Goal: Task Accomplishment & Management: Manage account settings

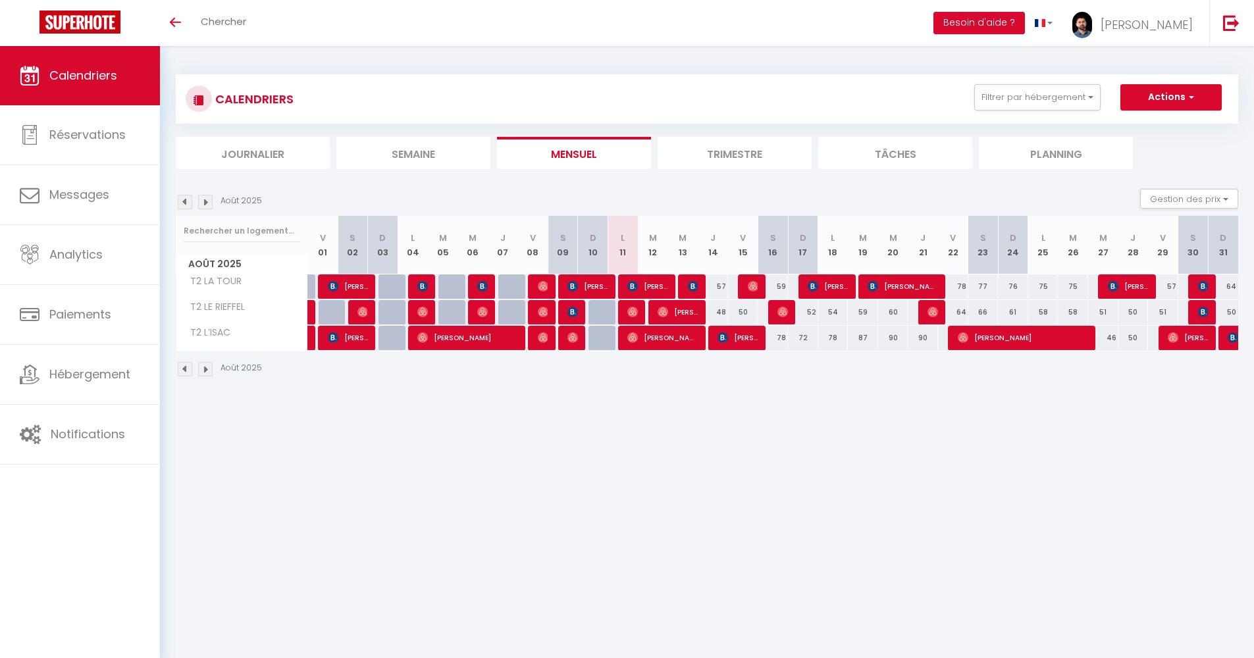
select select
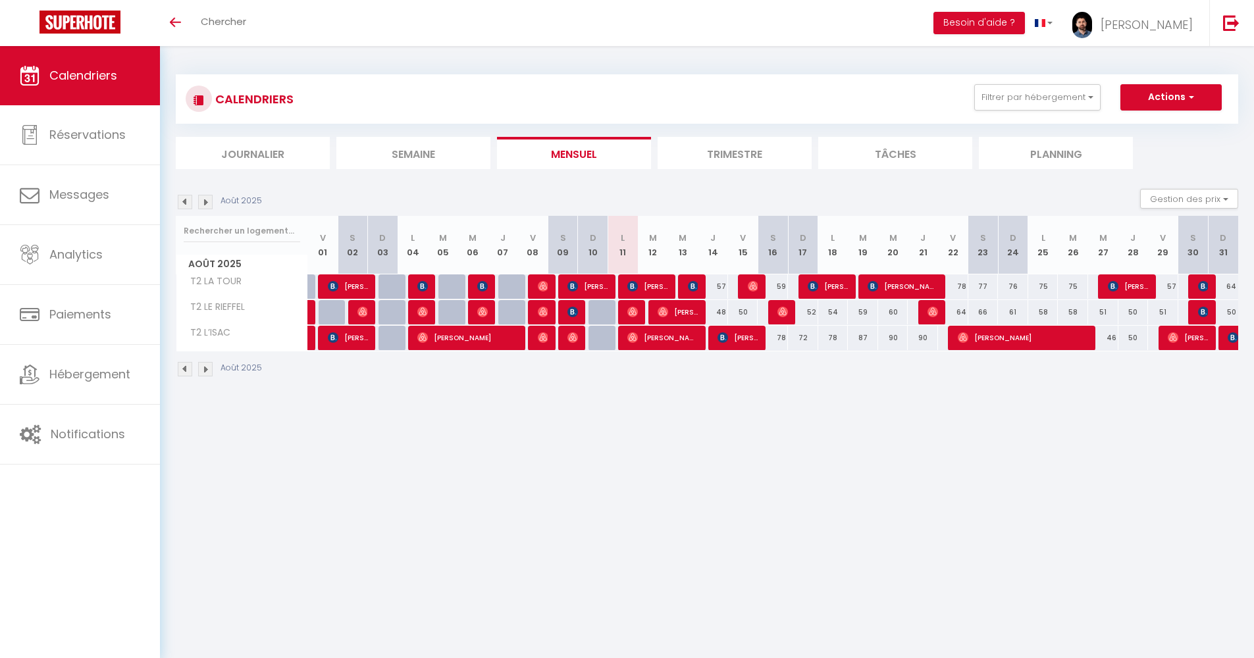
click at [632, 312] on img at bounding box center [632, 312] width 11 height 11
select select "KO"
select select "0"
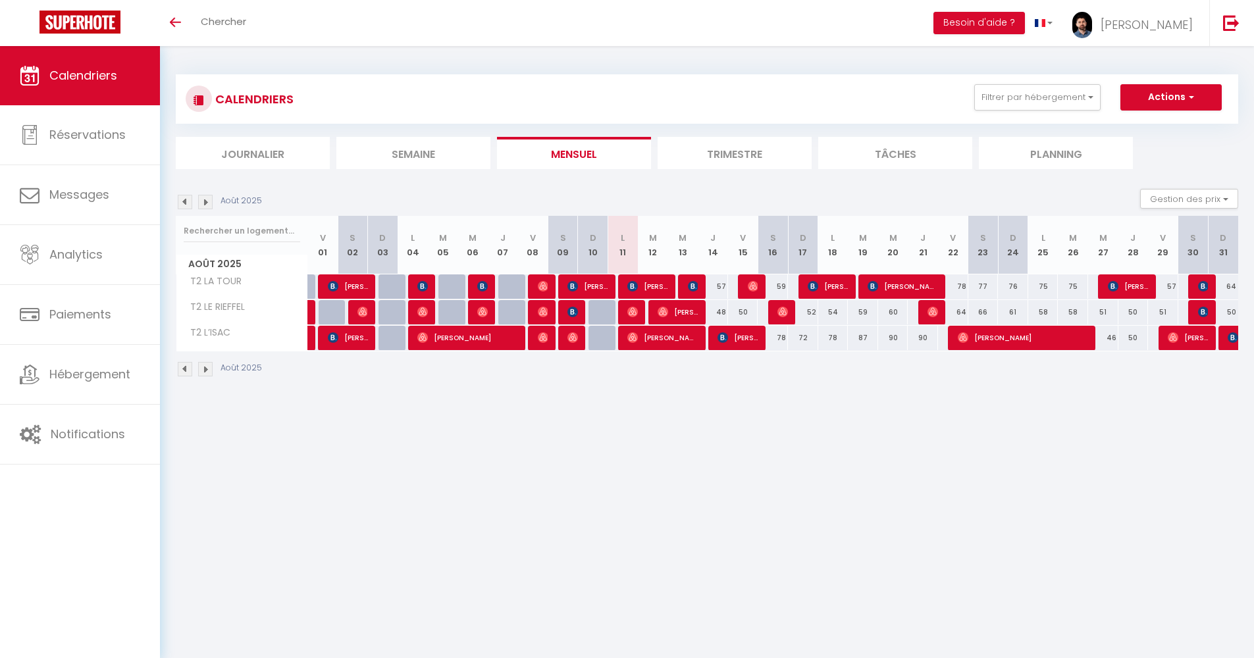
select select "1"
select select
select select "4750"
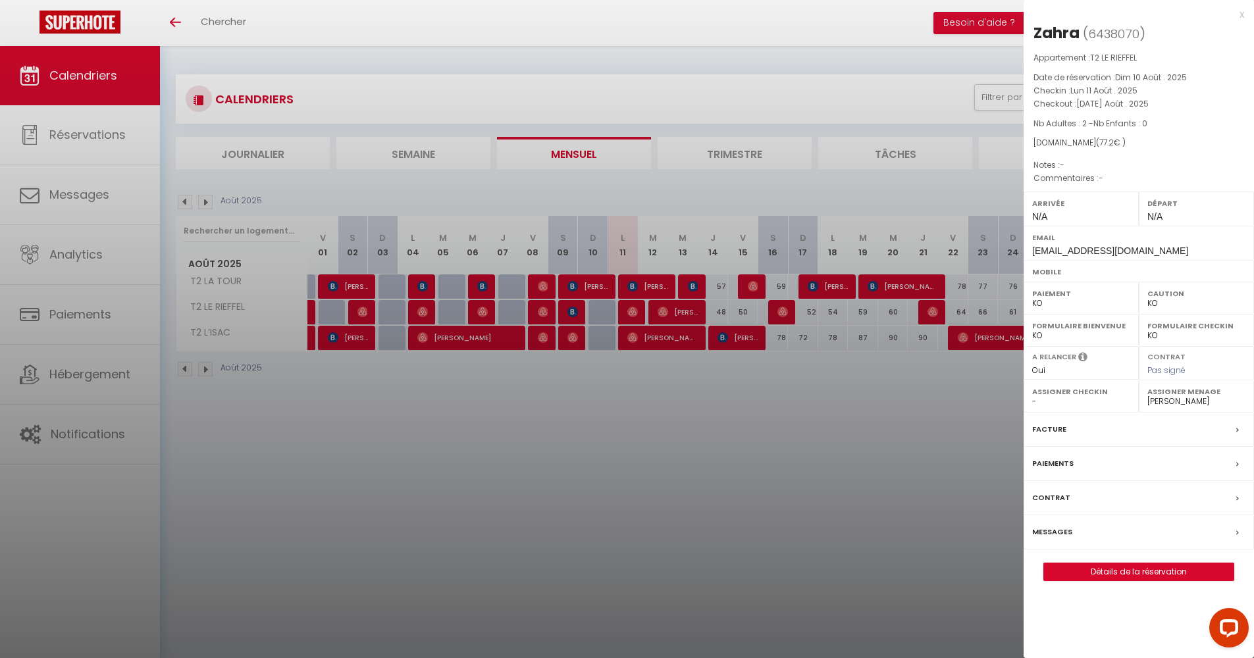
click at [1049, 525] on label "Messages" at bounding box center [1052, 532] width 40 height 14
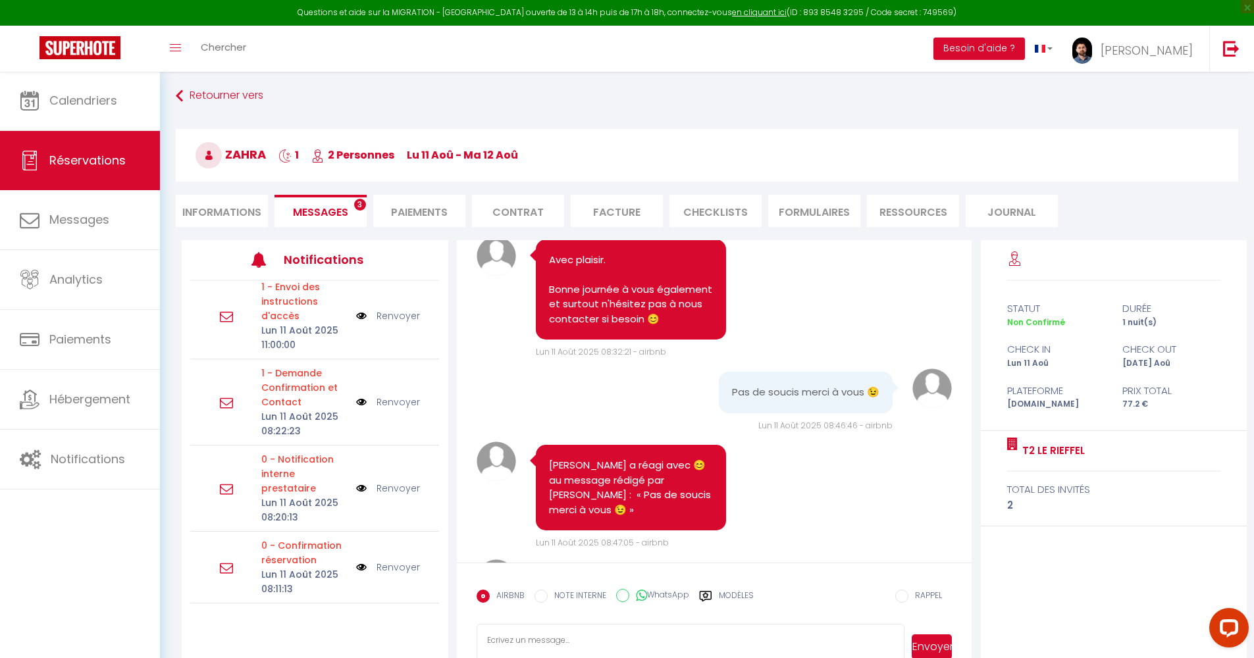
scroll to position [1452, 0]
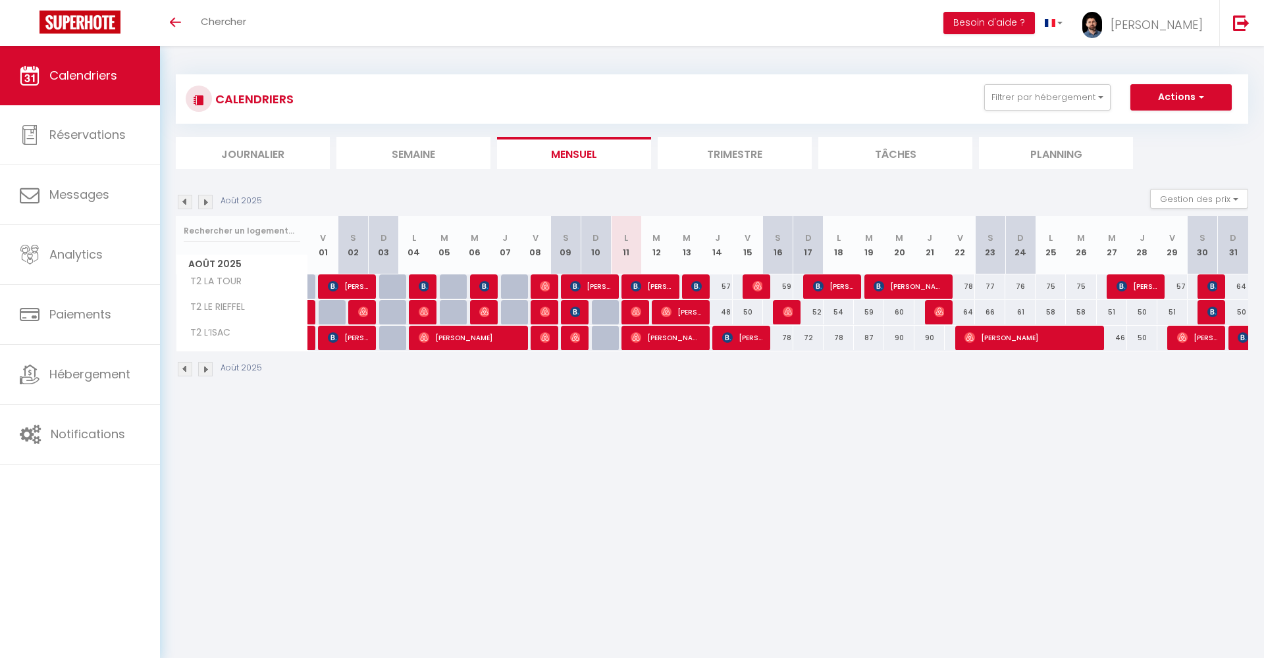
select select
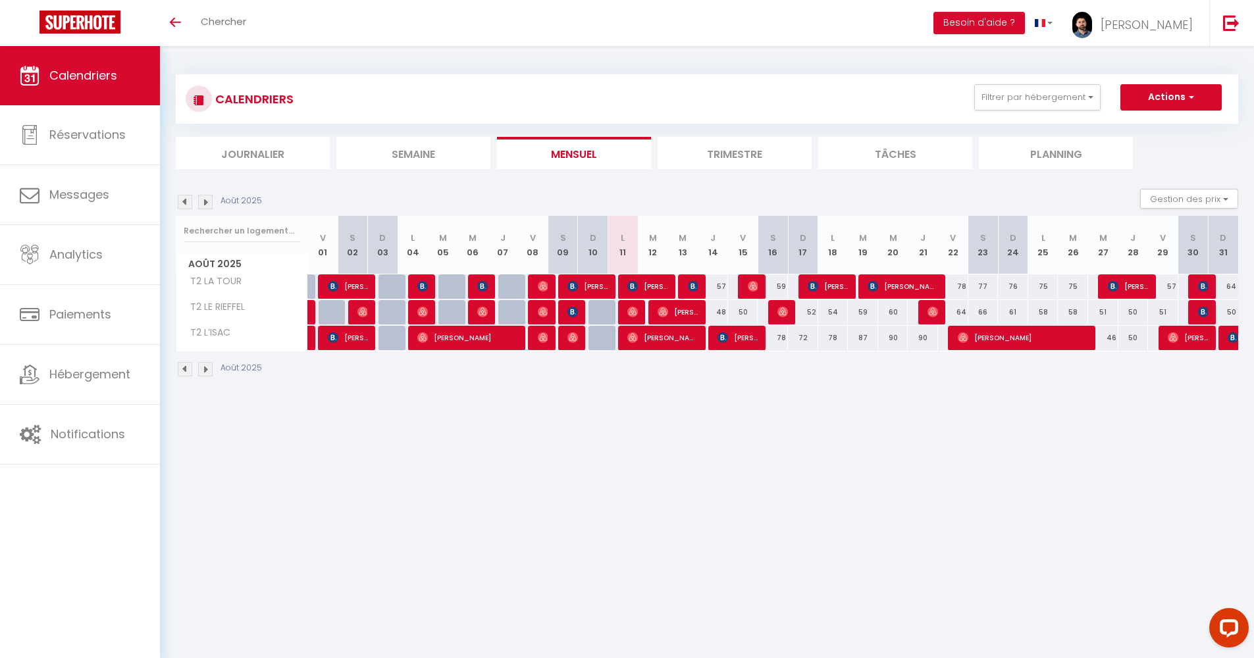
click at [632, 315] on img at bounding box center [632, 312] width 11 height 11
select select "KO"
select select "0"
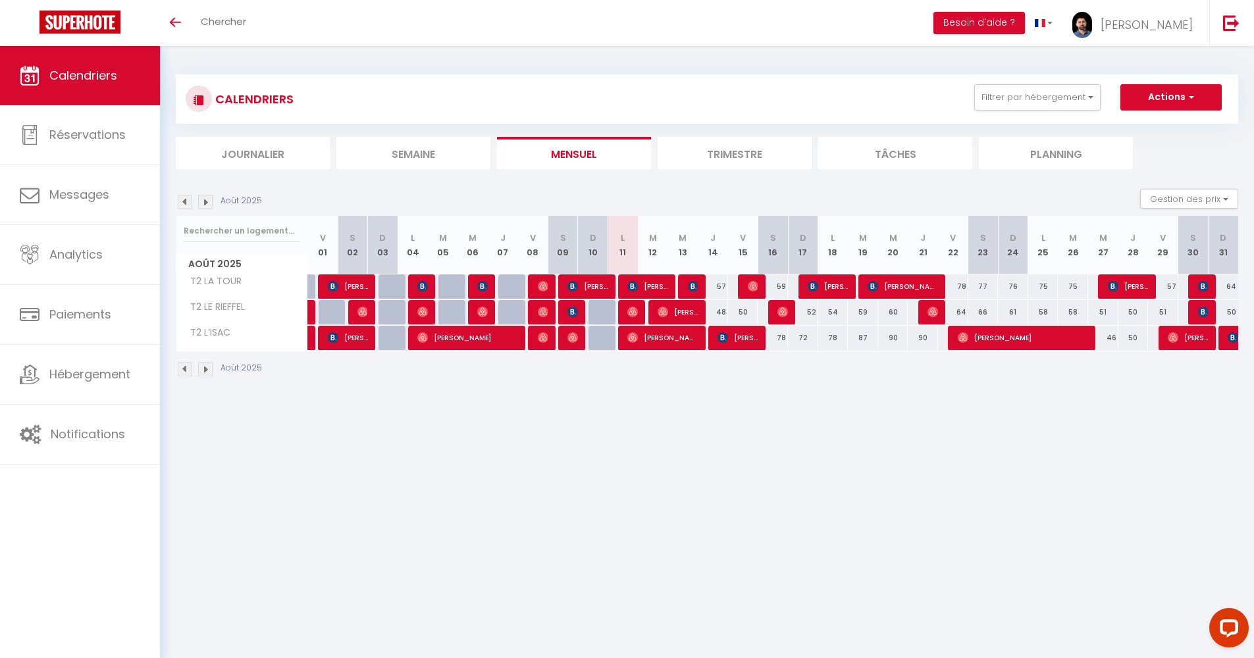
select select "1"
select select
select select "4750"
